Goal: Task Accomplishment & Management: Use online tool/utility

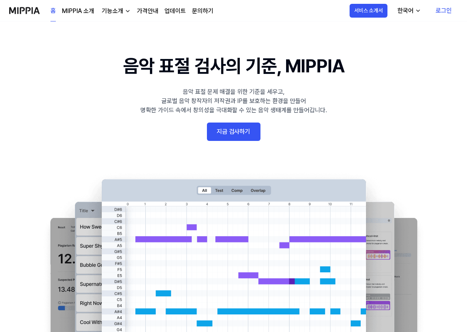
click at [231, 129] on link "지금 검사하기" at bounding box center [234, 132] width 54 height 18
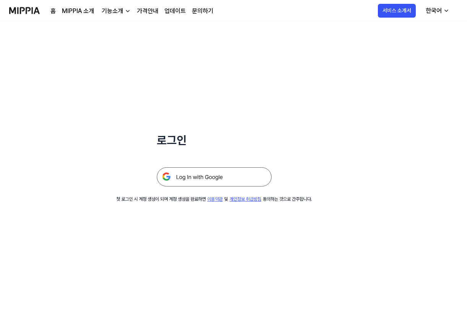
click at [152, 9] on link "가격안내" at bounding box center [147, 11] width 21 height 9
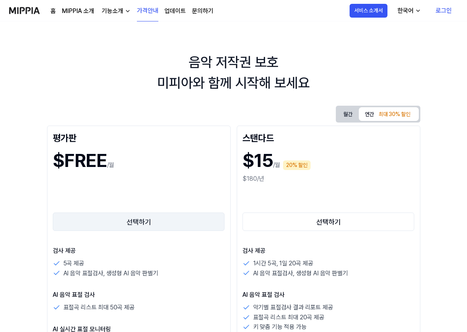
click at [157, 221] on button "선택하기" at bounding box center [139, 221] width 172 height 18
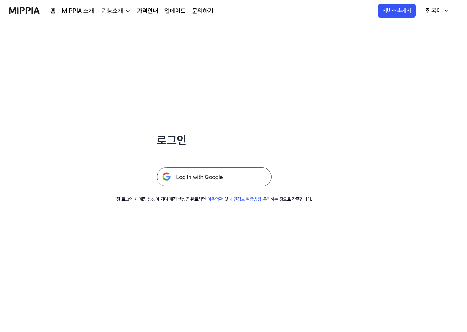
click at [218, 175] on img at bounding box center [214, 176] width 115 height 19
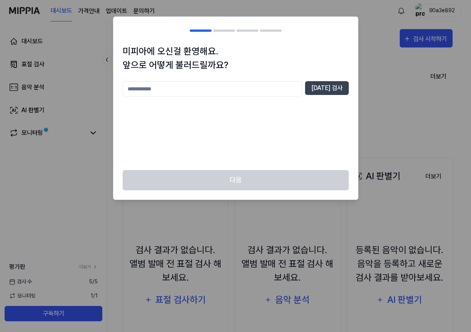
click at [277, 90] on input "text" at bounding box center [212, 88] width 179 height 15
type input "****"
click at [325, 91] on button "[DATE] 검사" at bounding box center [327, 88] width 44 height 14
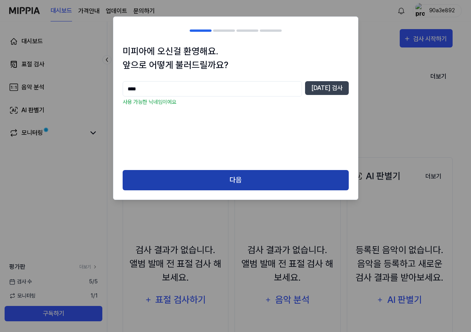
click at [260, 177] on button "다음" at bounding box center [236, 180] width 226 height 20
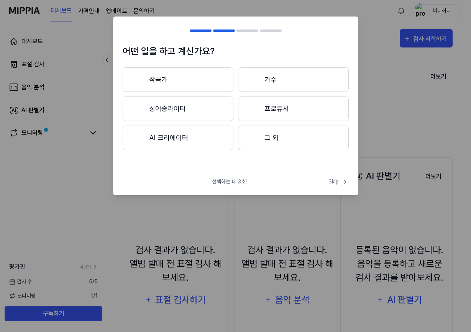
click at [273, 109] on button "프로듀서" at bounding box center [293, 108] width 111 height 25
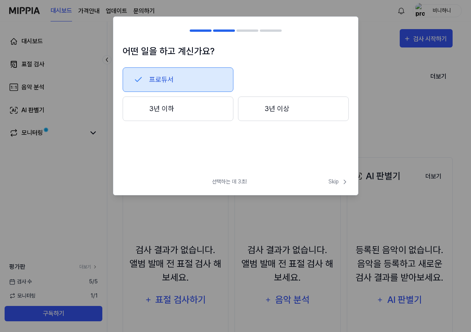
click at [273, 109] on button "3년 이상" at bounding box center [293, 108] width 111 height 25
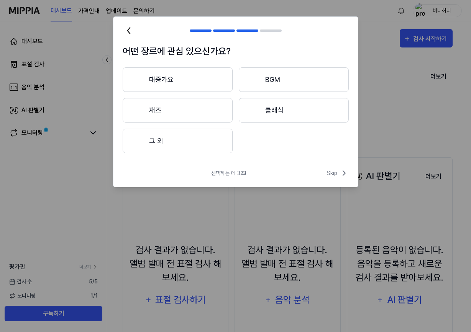
click at [198, 73] on button "대중가요" at bounding box center [178, 79] width 110 height 25
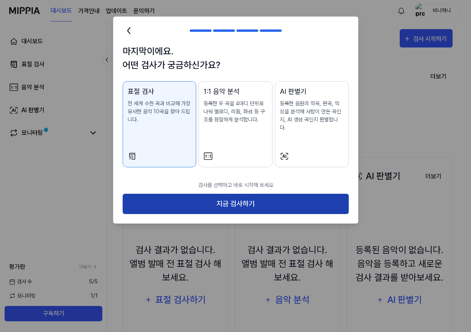
click at [209, 196] on button "지금 검사하기" at bounding box center [236, 204] width 226 height 20
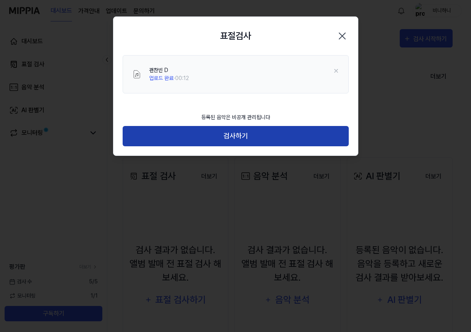
click at [268, 132] on button "검사하기" at bounding box center [236, 136] width 226 height 20
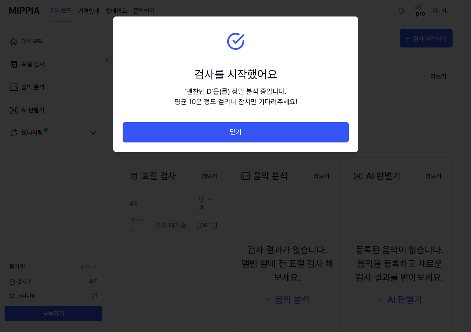
click at [268, 132] on button "닫기" at bounding box center [236, 132] width 226 height 20
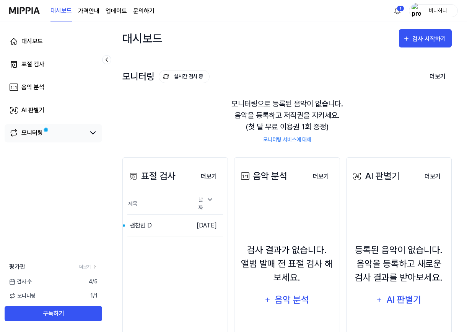
click at [39, 133] on div "모니터링" at bounding box center [31, 132] width 21 height 9
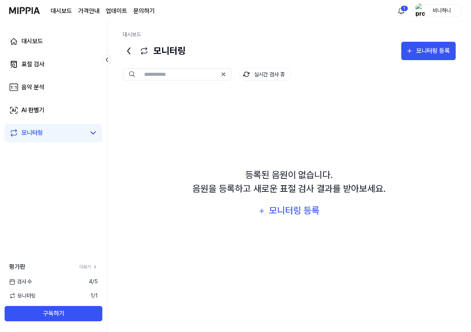
click at [93, 134] on icon at bounding box center [92, 132] width 9 height 9
click at [35, 65] on div "표절 검사" at bounding box center [32, 64] width 23 height 9
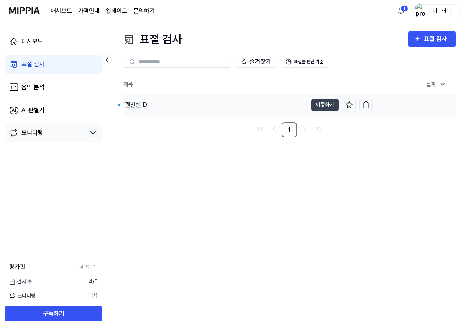
click at [251, 103] on div "괜찬빈 D" at bounding box center [215, 104] width 185 height 21
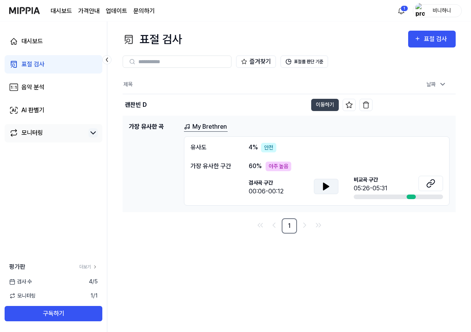
click at [329, 185] on icon at bounding box center [325, 186] width 9 height 9
click at [431, 181] on icon at bounding box center [430, 183] width 9 height 9
click at [431, 182] on icon at bounding box center [430, 183] width 9 height 9
click at [214, 126] on link "My Brethren" at bounding box center [206, 127] width 44 height 10
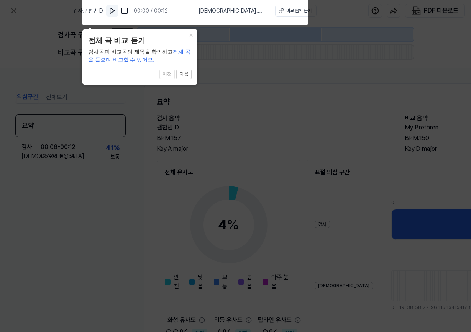
click at [116, 9] on img at bounding box center [112, 11] width 8 height 8
click at [286, 7] on div "비교 음악 듣기" at bounding box center [298, 10] width 25 height 7
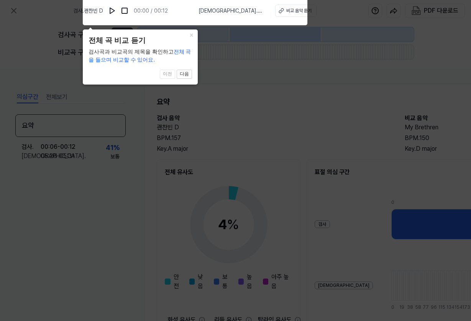
click at [294, 180] on icon at bounding box center [235, 158] width 471 height 325
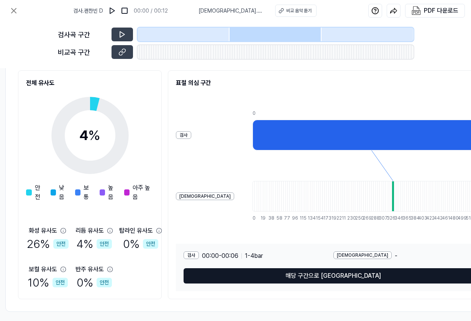
click at [350, 268] on button "해당 구간으로 [GEOGRAPHIC_DATA]" at bounding box center [332, 275] width 299 height 15
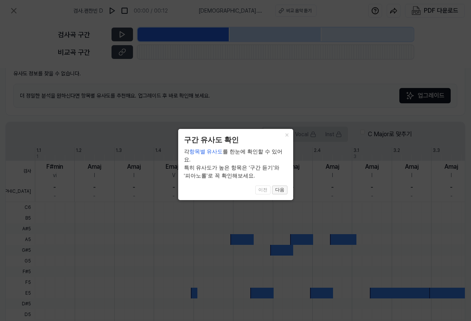
click at [282, 186] on button "다음" at bounding box center [279, 190] width 15 height 9
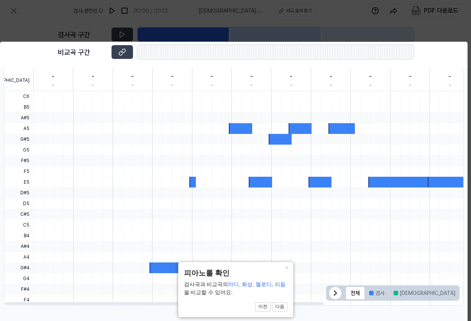
scroll to position [190, 140]
click at [288, 266] on button "×" at bounding box center [287, 267] width 12 height 11
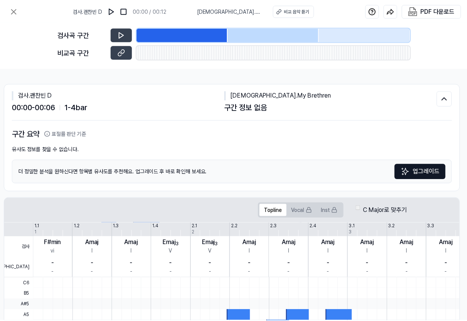
scroll to position [0, 140]
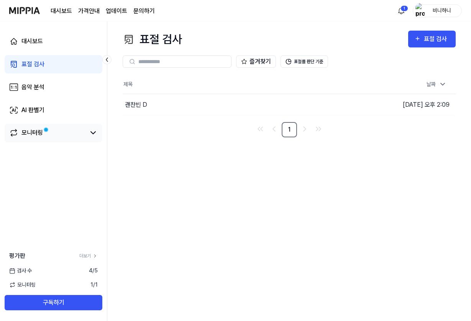
click at [32, 132] on div "모니터링" at bounding box center [31, 132] width 21 height 9
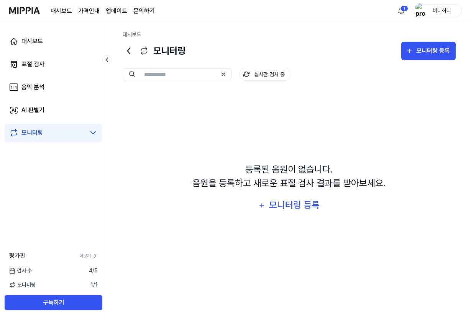
click at [85, 8] on page\) "가격안내" at bounding box center [88, 11] width 21 height 9
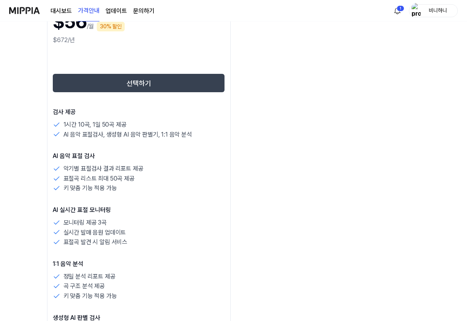
scroll to position [554, 0]
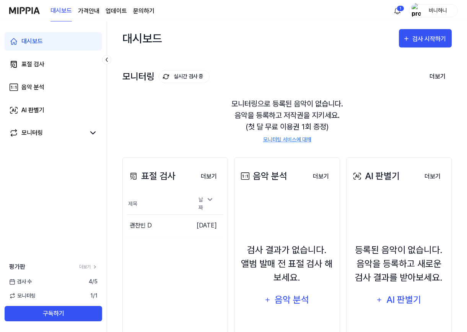
click at [29, 7] on img at bounding box center [24, 10] width 31 height 21
click at [92, 6] on div "대시보드 가격안내 업데이트 문의하기" at bounding box center [103, 10] width 104 height 21
click at [93, 11] on page\) "가격안내" at bounding box center [88, 11] width 21 height 9
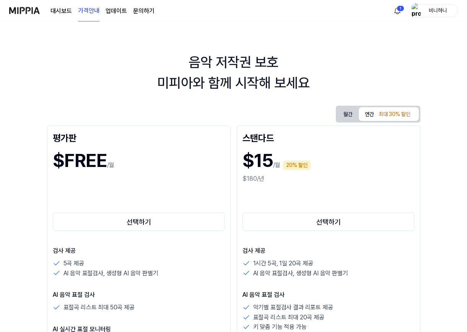
click at [122, 10] on link "업데이트" at bounding box center [116, 11] width 21 height 9
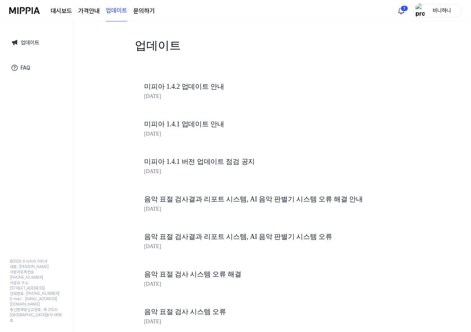
click at [149, 9] on link "문의하기" at bounding box center [143, 11] width 21 height 9
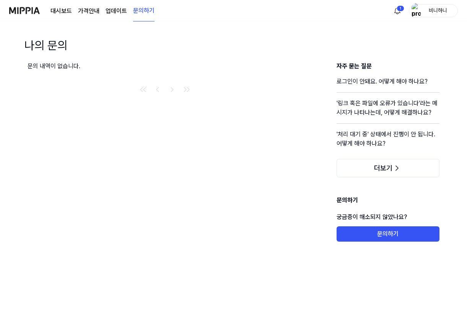
click at [63, 9] on link "대시보드" at bounding box center [61, 11] width 21 height 9
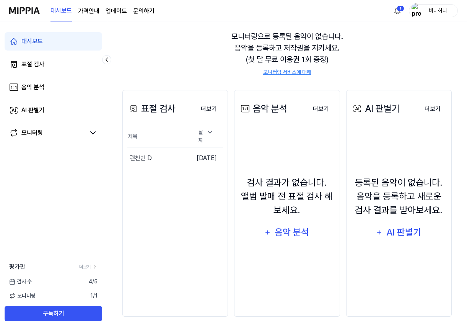
scroll to position [67, 0]
click at [297, 232] on div "음악 분석" at bounding box center [292, 232] width 36 height 15
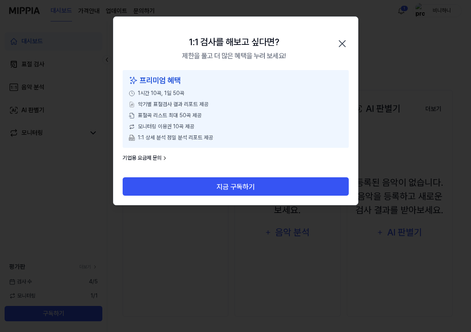
click at [339, 39] on icon "button" at bounding box center [342, 44] width 12 height 12
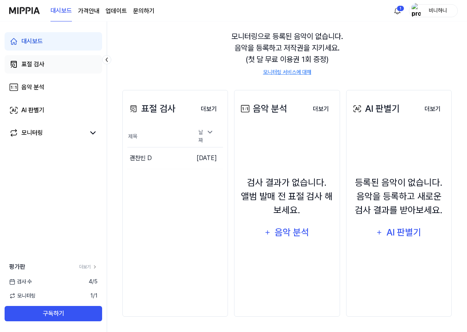
click at [42, 63] on div "표절 검사" at bounding box center [32, 64] width 23 height 9
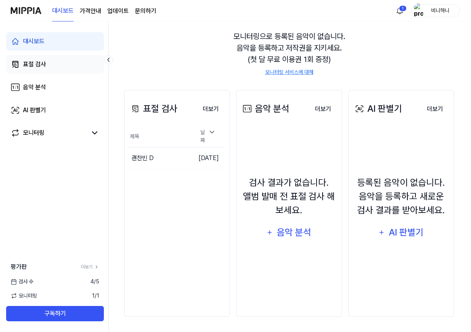
scroll to position [0, 0]
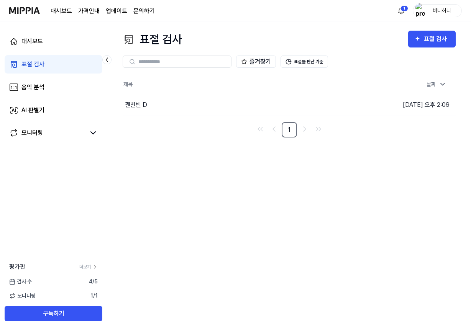
click at [240, 154] on div "표절 검사 표절 검사 표절 검사 음악 분석 AI 판별기 즐겨찾기 표절률 판단 기준 제목 날짜 괜찬빈 D 이동하기 2025.08.20 오후 2:…" at bounding box center [288, 176] width 363 height 310
click at [433, 43] on div "표절 검사" at bounding box center [436, 39] width 26 height 10
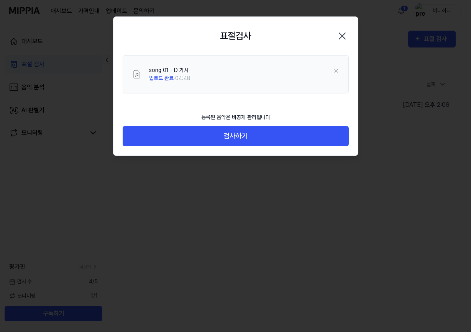
click at [275, 134] on button "검사하기" at bounding box center [236, 136] width 226 height 20
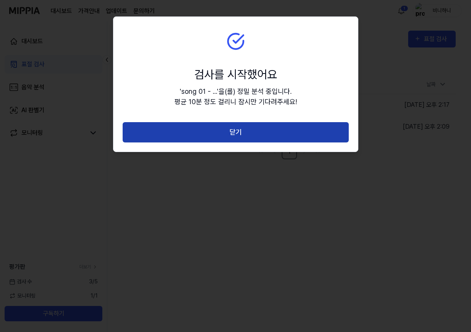
click at [303, 128] on button "닫기" at bounding box center [236, 132] width 226 height 20
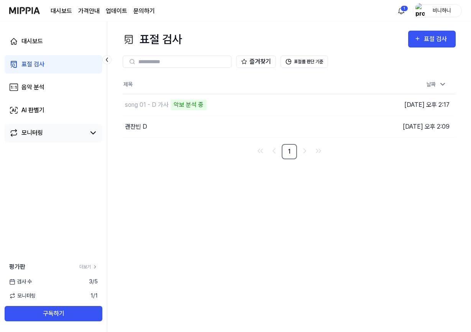
click at [31, 134] on div "모니터링" at bounding box center [31, 132] width 21 height 9
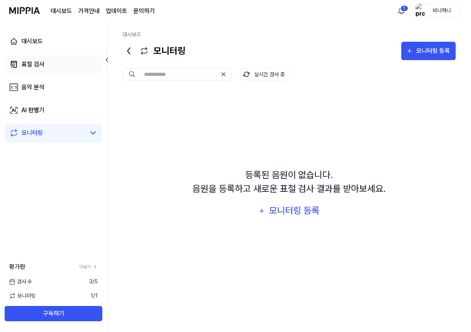
click at [41, 64] on div "표절 검사" at bounding box center [32, 64] width 23 height 9
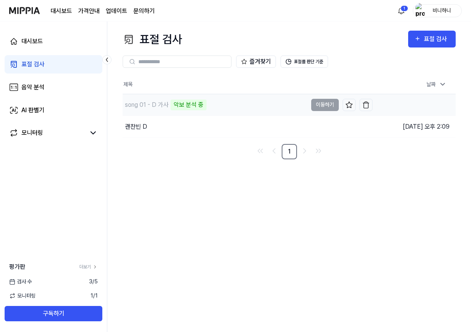
click at [188, 104] on div "악보 분석 중" at bounding box center [188, 105] width 36 height 11
click at [402, 6] on html "대시보드 가격안내 업데이트 문의하기 1 비니하니 대시보드 표절 검사 음악 분석 AI 판별기 모니터링 평가판 더보기 검사 수 3 / 5 모니터링…" at bounding box center [235, 166] width 471 height 332
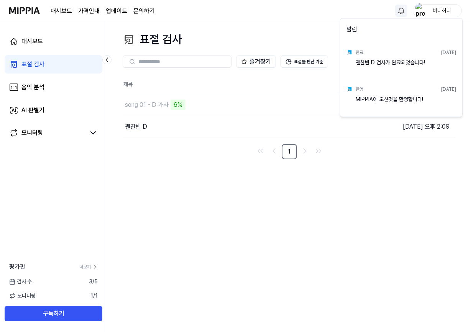
click at [243, 217] on html "대시보드 가격안내 업데이트 문의하기 비니하니 대시보드 표절 검사 음악 분석 AI 판별기 모니터링 평가판 더보기 검사 수 3 / 5 모니터링 1…" at bounding box center [235, 166] width 471 height 332
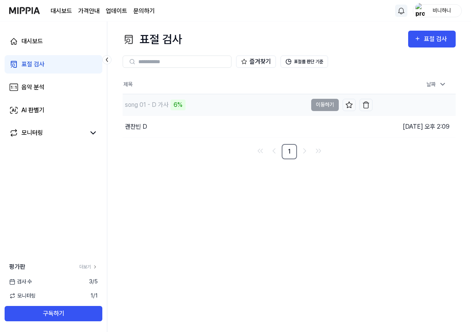
click at [176, 106] on div "6%" at bounding box center [177, 105] width 15 height 11
click at [176, 106] on div "10%" at bounding box center [179, 105] width 18 height 11
click at [160, 103] on div "song 01 - D 가사" at bounding box center [147, 104] width 44 height 9
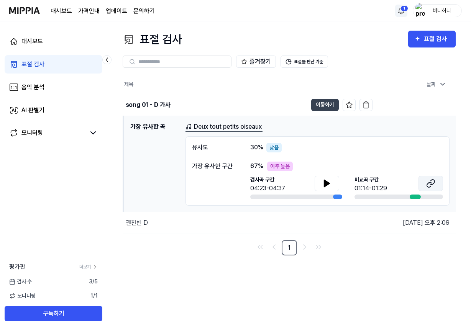
click at [433, 180] on icon at bounding box center [430, 183] width 9 height 9
click at [325, 180] on icon at bounding box center [326, 183] width 9 height 9
click at [328, 181] on icon at bounding box center [328, 183] width 2 height 6
click at [431, 182] on icon at bounding box center [428, 184] width 5 height 5
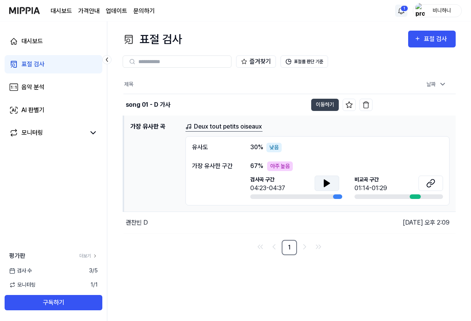
click at [327, 181] on icon at bounding box center [326, 183] width 9 height 9
click at [327, 181] on icon at bounding box center [328, 183] width 2 height 6
click at [196, 76] on th "제목" at bounding box center [247, 84] width 249 height 18
click at [325, 106] on button "이동하기" at bounding box center [325, 105] width 28 height 12
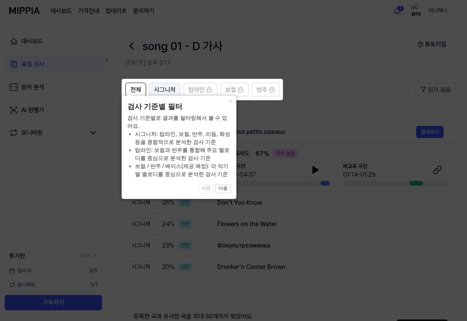
click at [166, 92] on span "시그니처" at bounding box center [164, 89] width 21 height 9
click at [299, 57] on icon at bounding box center [235, 160] width 471 height 321
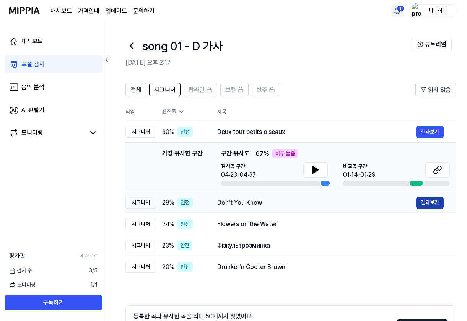
click at [423, 203] on button "결과보기" at bounding box center [431, 203] width 28 height 12
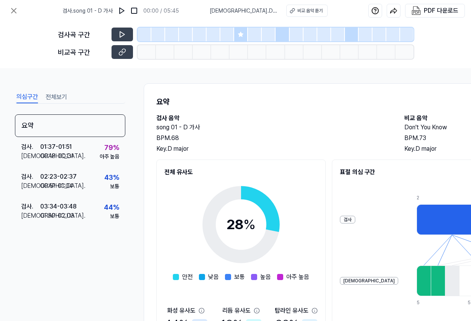
scroll to position [0, 0]
click at [123, 51] on icon at bounding box center [122, 52] width 8 height 8
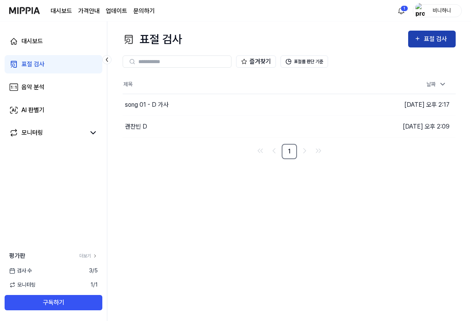
click at [441, 37] on div "표절 검사" at bounding box center [436, 39] width 26 height 10
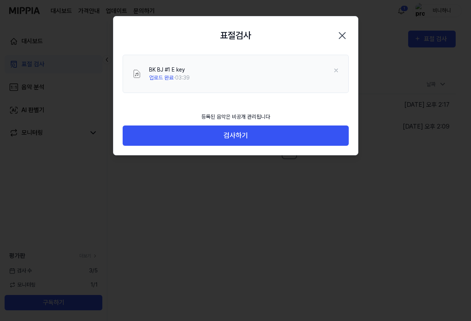
click at [274, 133] on button "검사하기" at bounding box center [236, 136] width 226 height 20
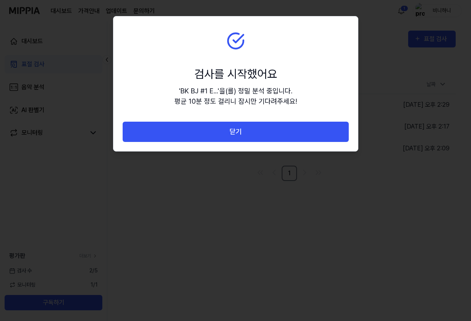
click at [274, 133] on button "닫기" at bounding box center [236, 132] width 226 height 20
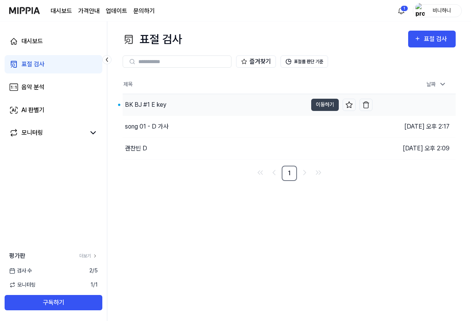
click at [187, 103] on div "BK BJ #1 E key" at bounding box center [215, 104] width 185 height 21
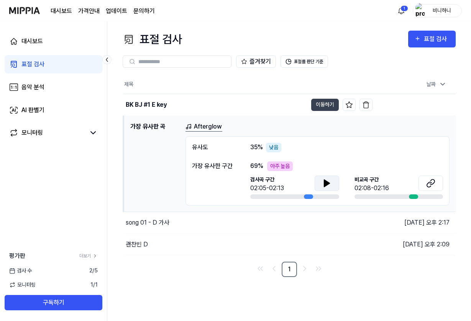
click at [330, 185] on icon at bounding box center [326, 183] width 9 height 9
click at [327, 184] on icon at bounding box center [328, 183] width 2 height 6
click at [434, 181] on icon at bounding box center [432, 182] width 5 height 5
click at [329, 182] on icon at bounding box center [326, 183] width 9 height 9
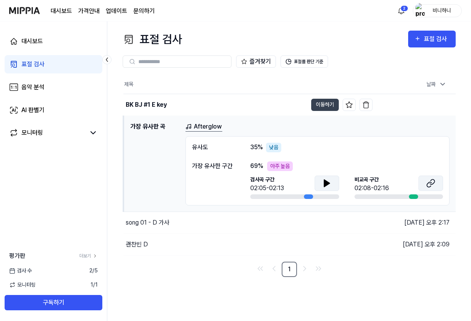
click at [433, 181] on icon at bounding box center [430, 183] width 9 height 9
click at [315, 103] on button "이동하기" at bounding box center [325, 105] width 28 height 12
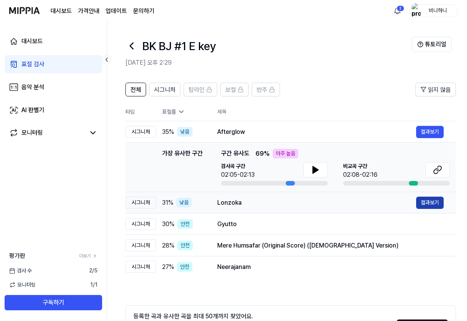
click at [426, 202] on button "결과보기" at bounding box center [431, 203] width 28 height 12
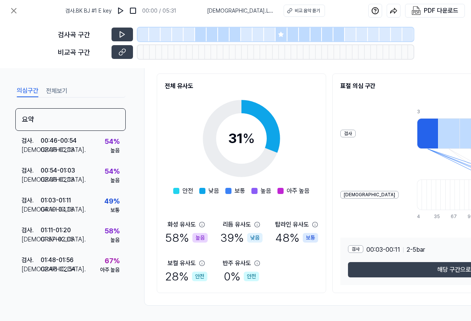
scroll to position [90, 0]
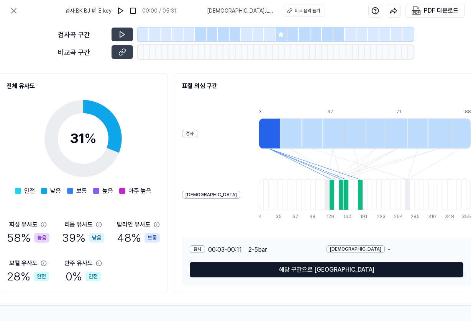
click at [333, 268] on button "해당 구간으로 [GEOGRAPHIC_DATA]" at bounding box center [326, 269] width 273 height 15
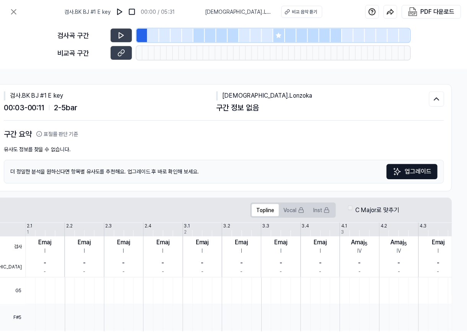
scroll to position [0, 0]
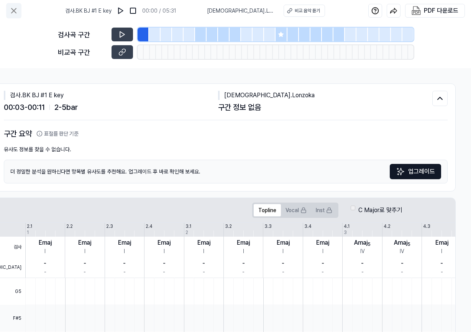
click at [13, 6] on button at bounding box center [13, 10] width 15 height 15
